Goal: Task Accomplishment & Management: Manage account settings

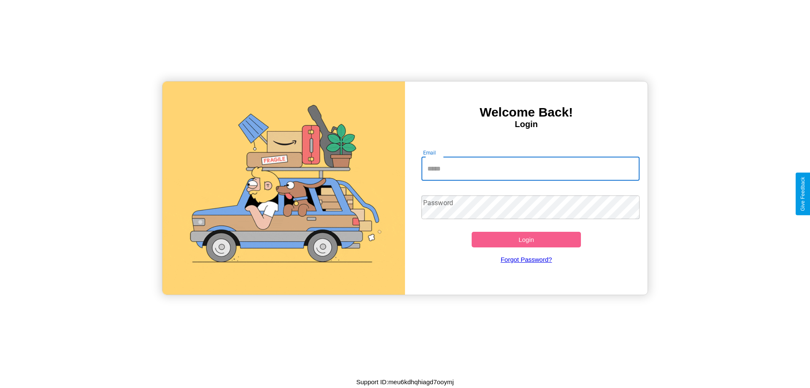
click at [530, 168] on input "Email" at bounding box center [531, 169] width 219 height 24
type input "**********"
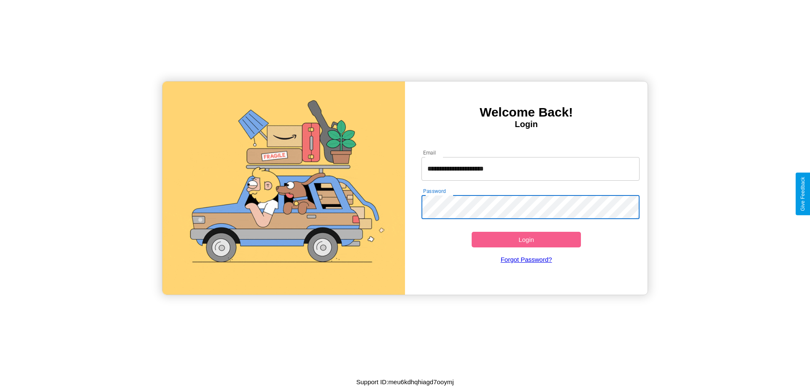
click at [526, 239] on button "Login" at bounding box center [526, 240] width 109 height 16
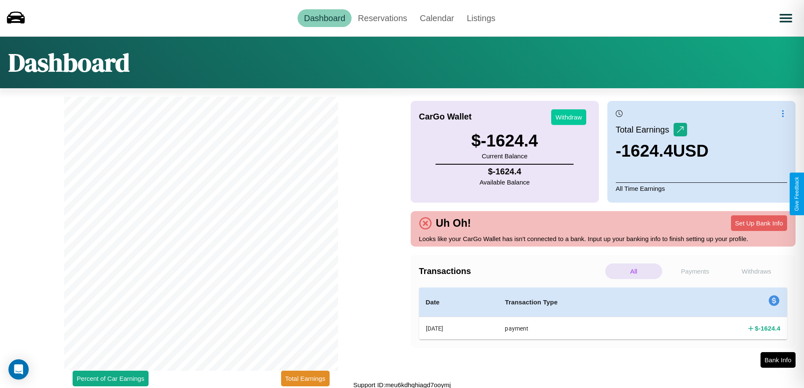
click at [568, 117] on button "Withdraw" at bounding box center [568, 117] width 35 height 16
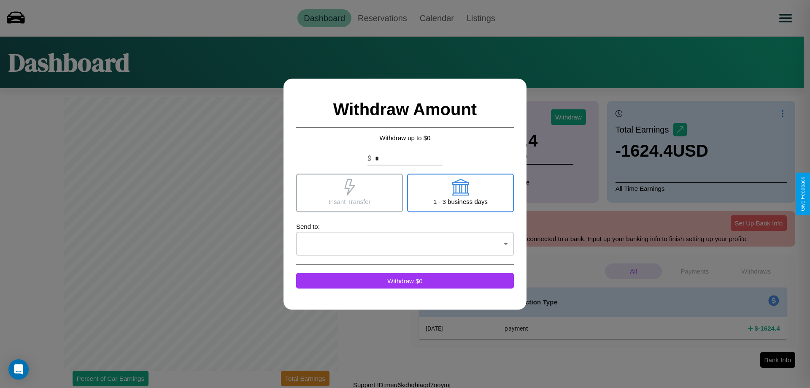
click at [349, 192] on icon at bounding box center [349, 186] width 11 height 17
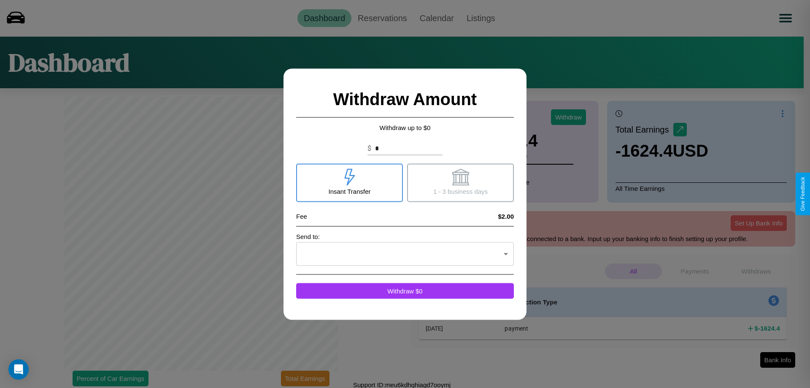
click at [460, 182] on icon at bounding box center [460, 176] width 17 height 17
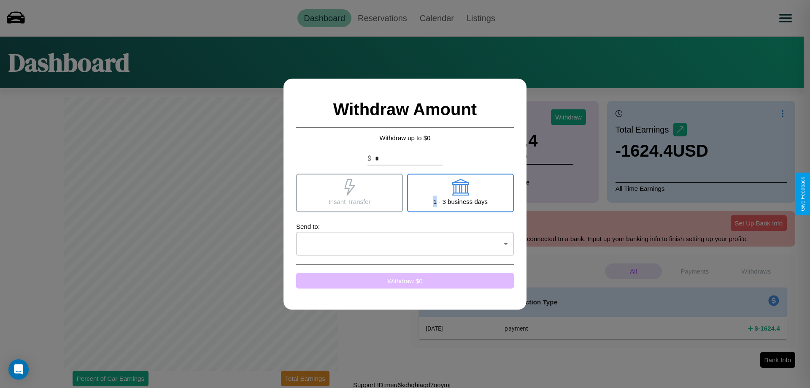
click at [405, 280] on button "Withdraw $ 0" at bounding box center [405, 281] width 218 height 16
